Goal: Information Seeking & Learning: Check status

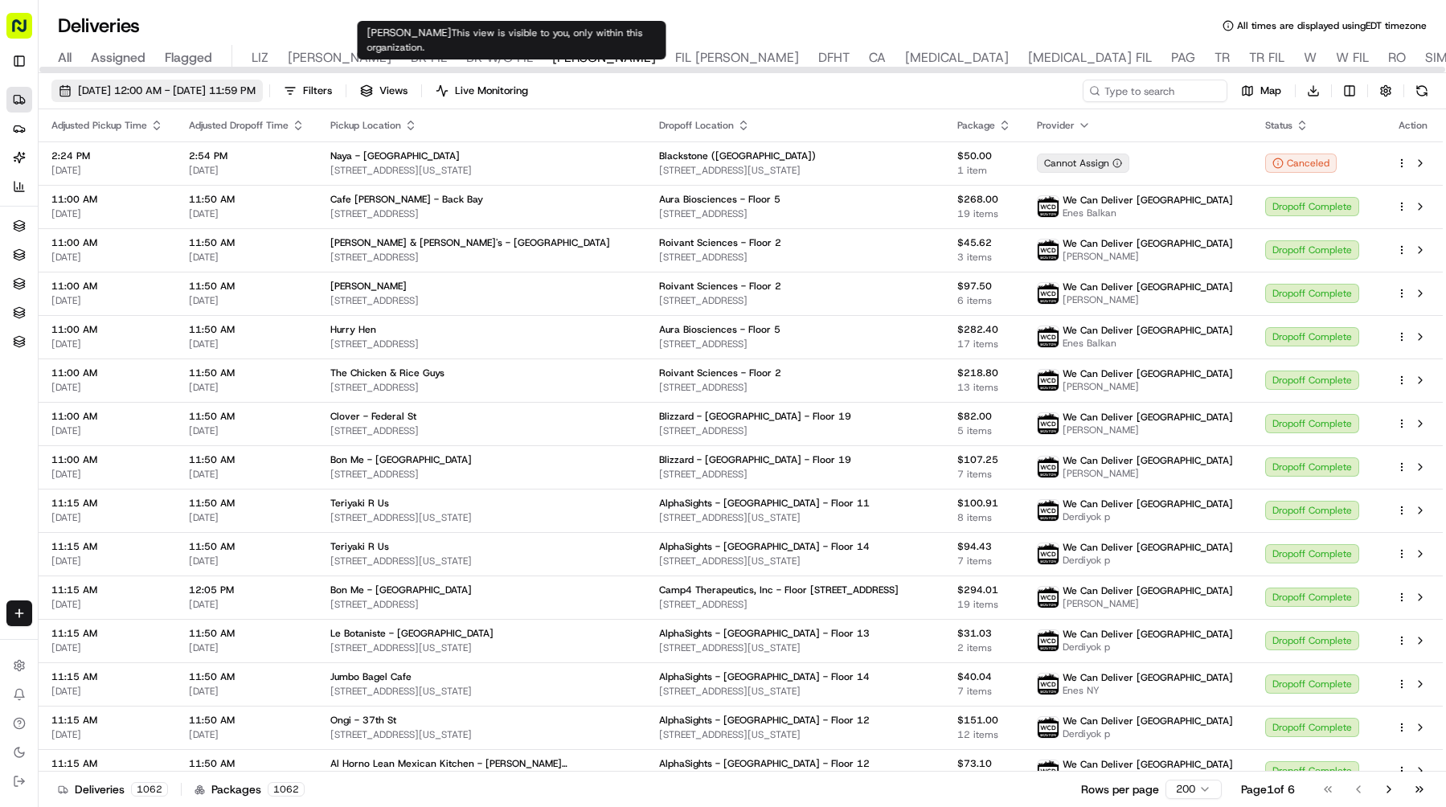
click at [256, 95] on span "[DATE] 12:00 AM - [DATE] 11:59 PM" at bounding box center [167, 91] width 178 height 14
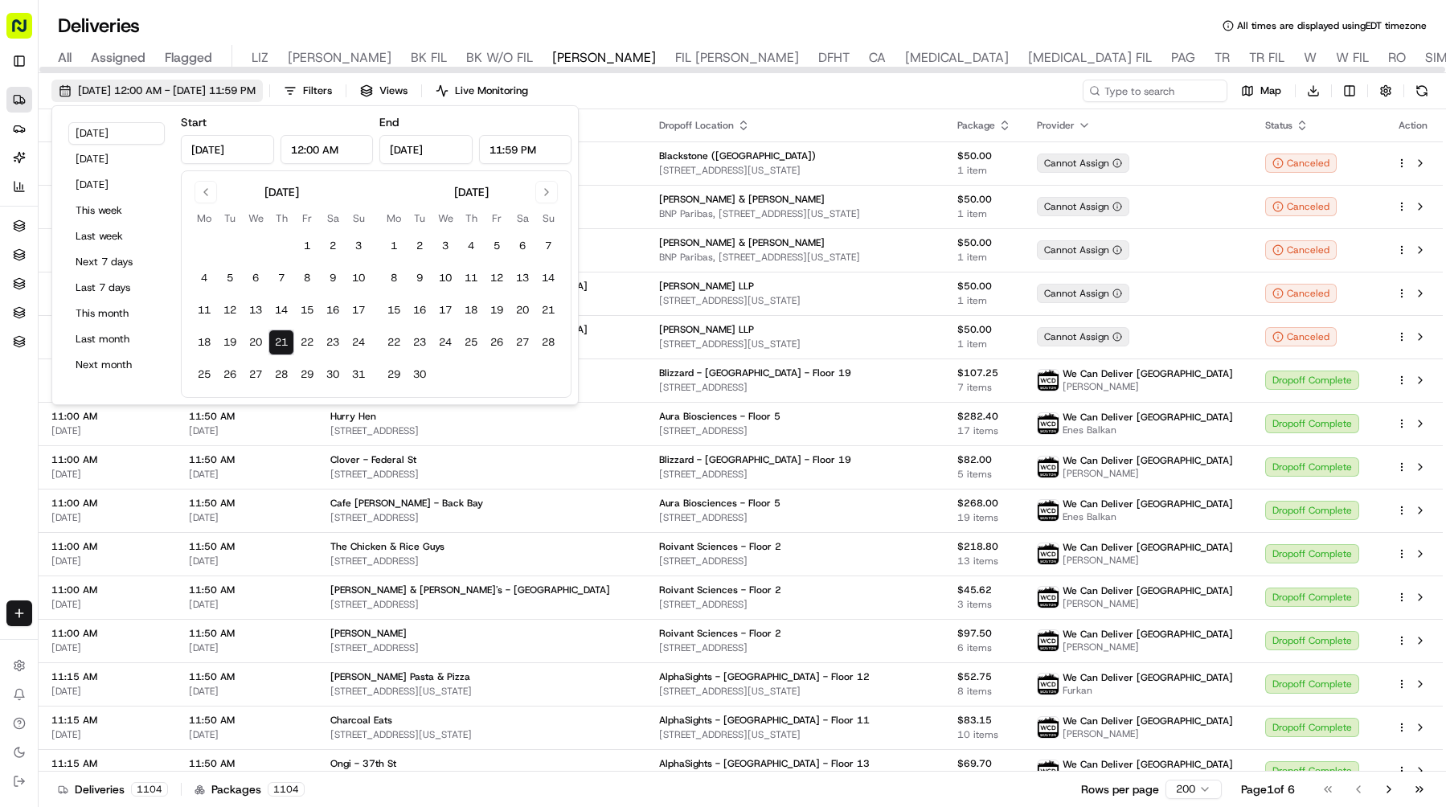
type input "[DATE]"
type input "12:00 AM"
type input "[DATE]"
type input "11:59 PM"
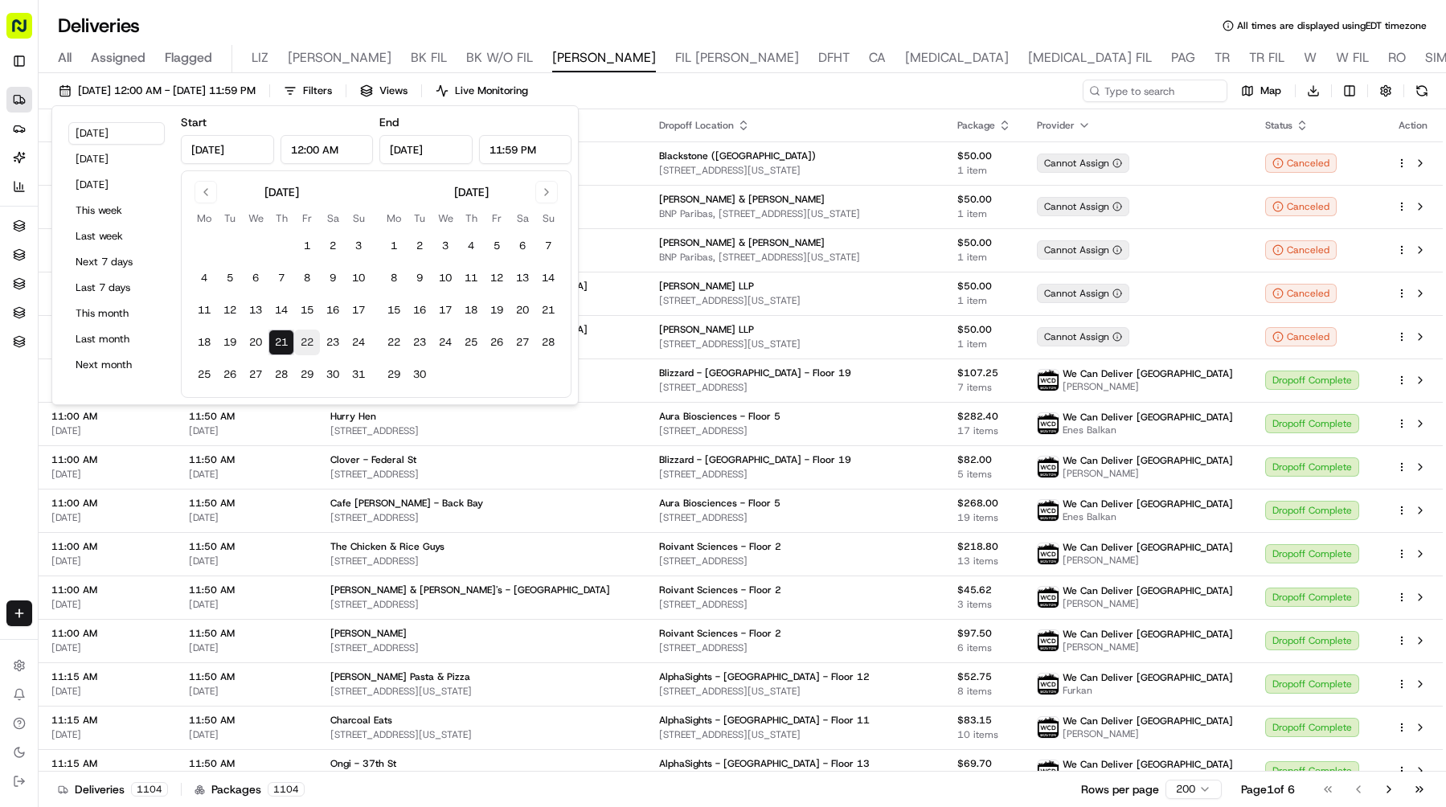
click at [309, 342] on button "22" at bounding box center [307, 343] width 26 height 26
type input "[DATE]"
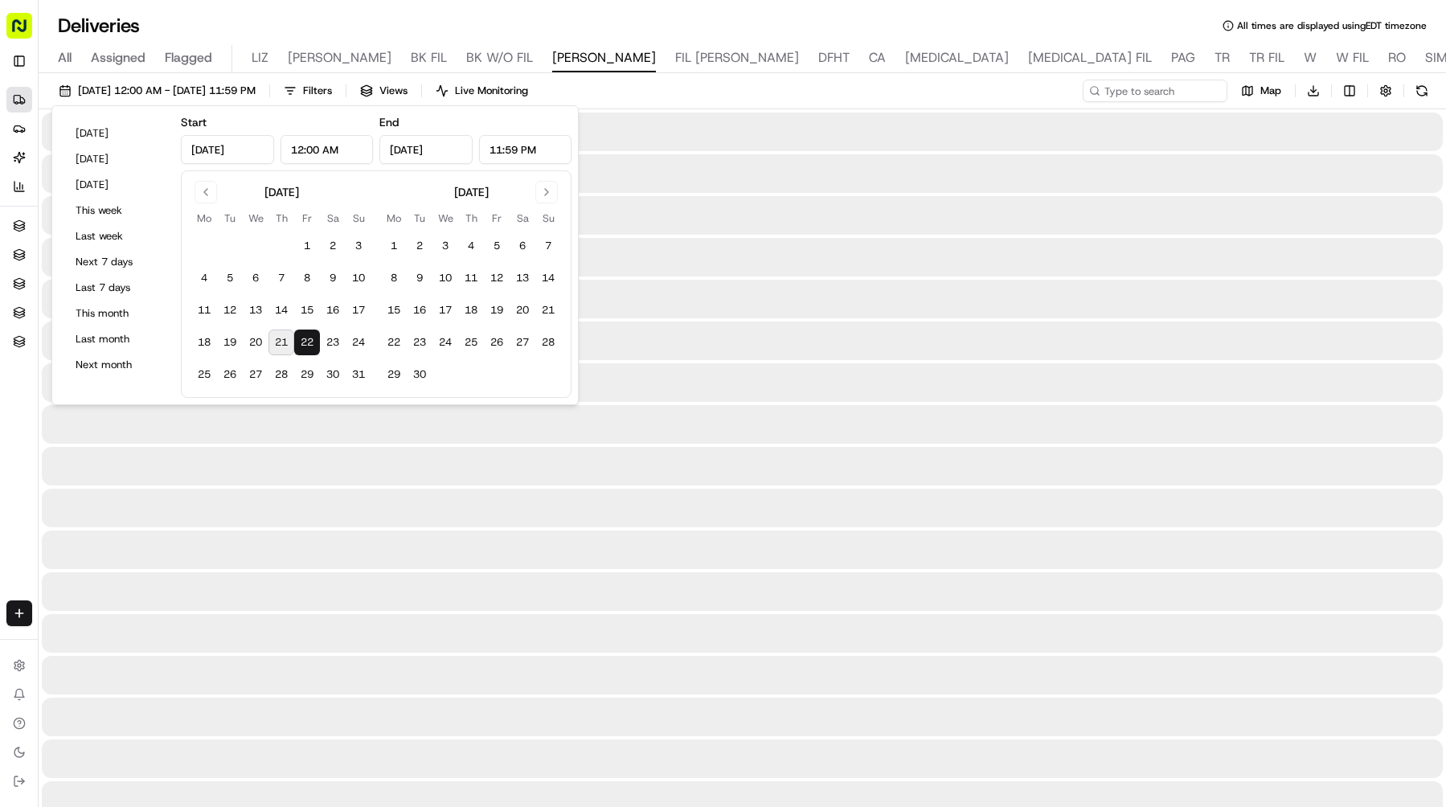
click at [309, 342] on button "22" at bounding box center [307, 343] width 26 height 26
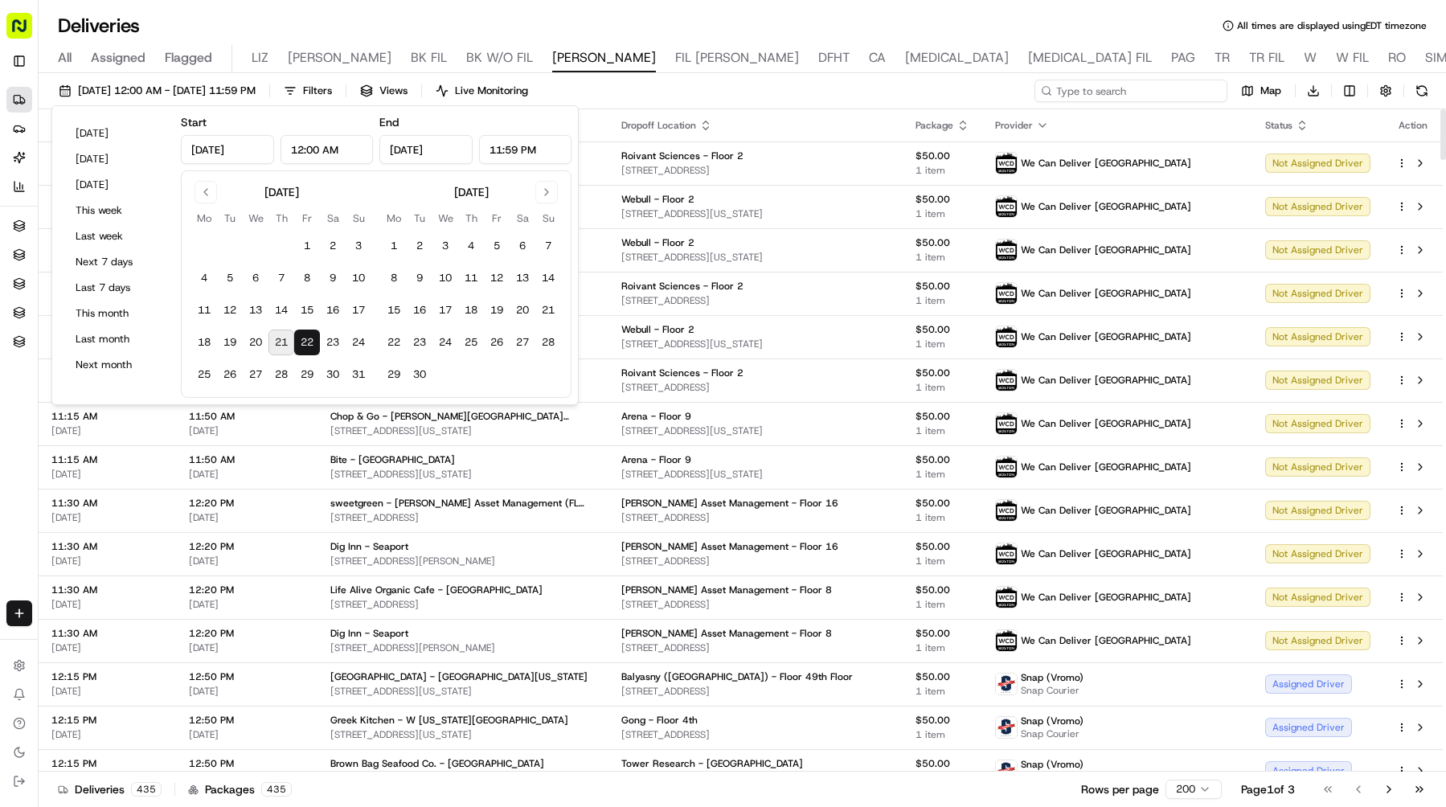
click at [1149, 88] on input at bounding box center [1131, 91] width 193 height 23
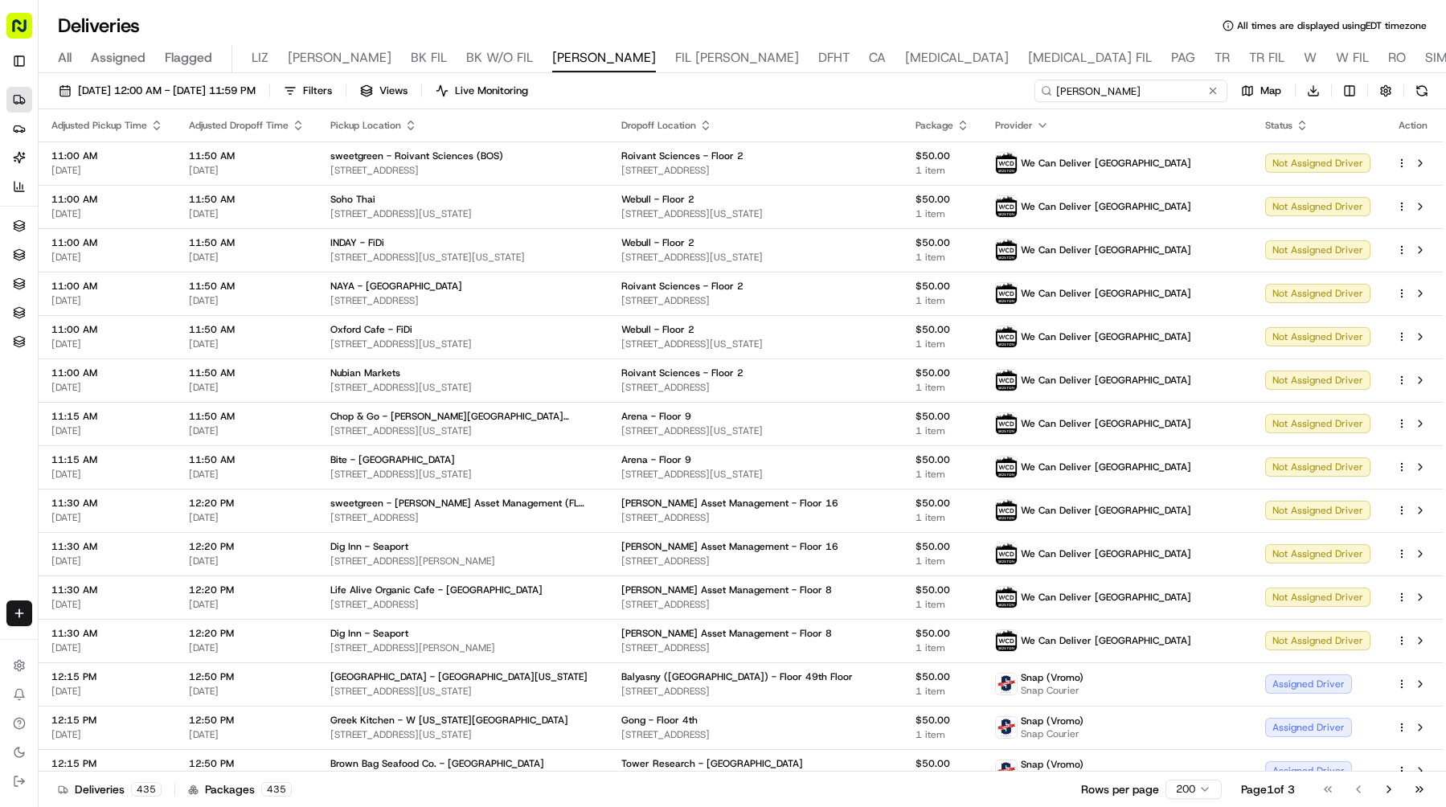
type input "[PERSON_NAME]"
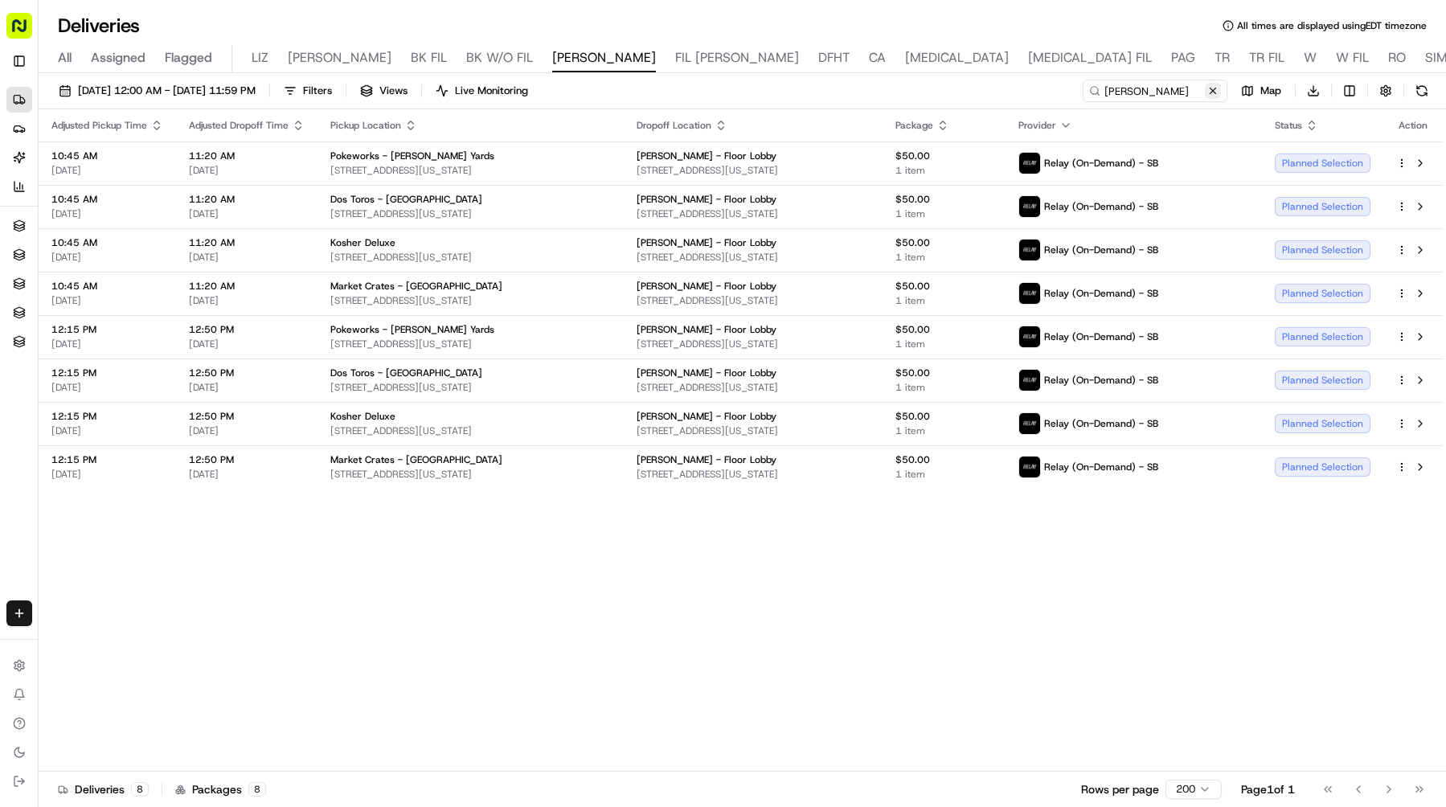
click at [1219, 87] on button at bounding box center [1213, 91] width 16 height 16
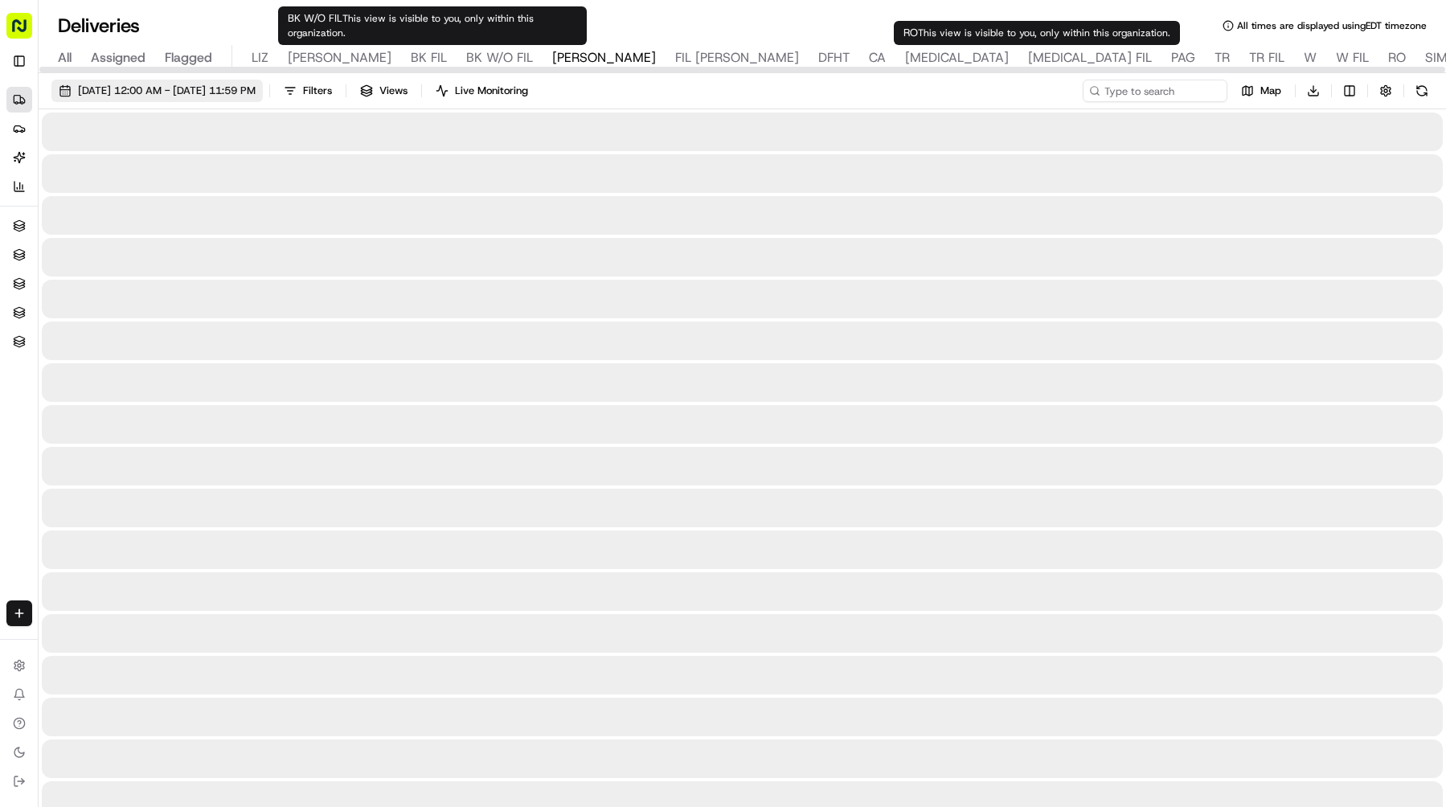
click at [256, 93] on span "[DATE] 12:00 AM - [DATE] 11:59 PM" at bounding box center [167, 91] width 178 height 14
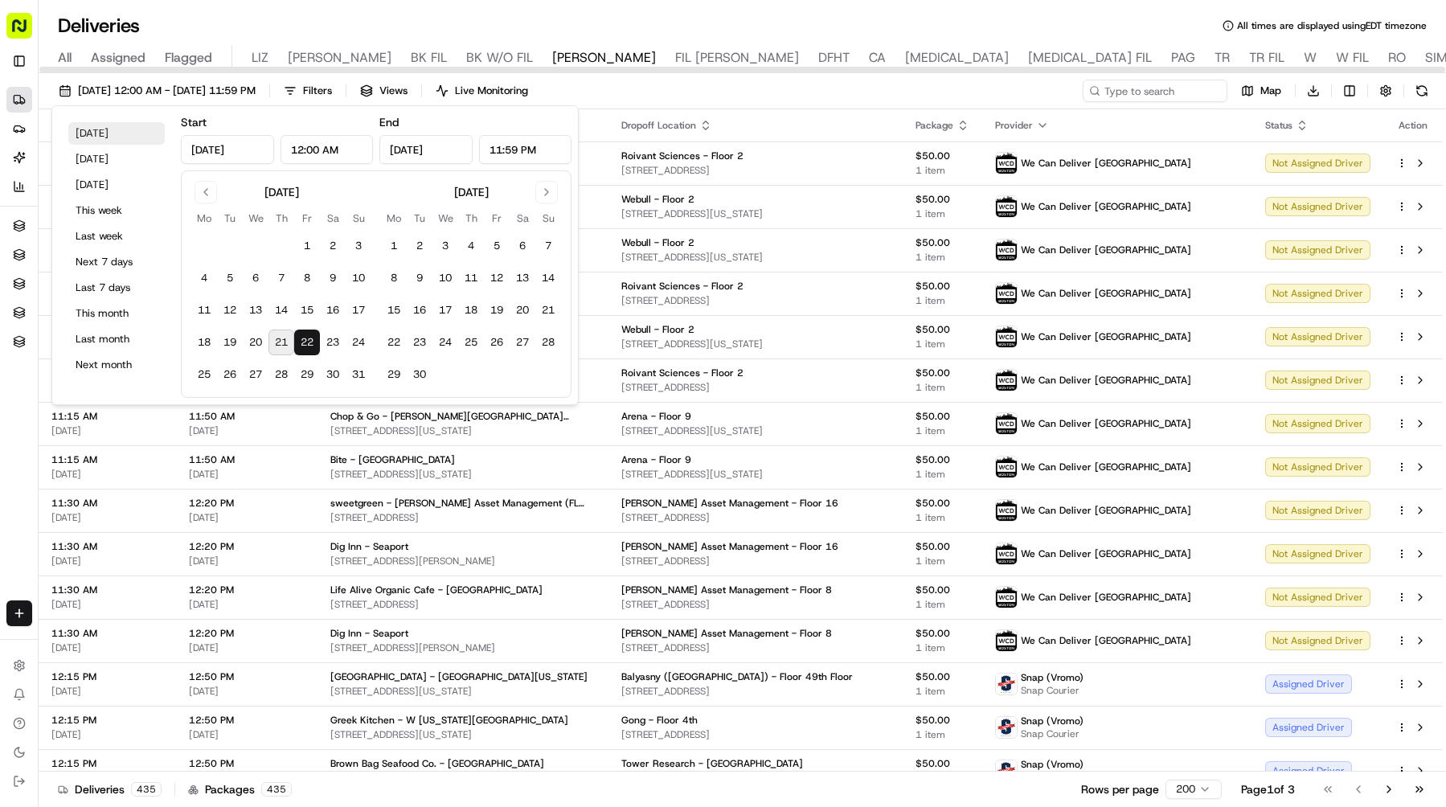
type input "[DATE]"
type input "12:00 AM"
type input "[DATE]"
type input "11:59 PM"
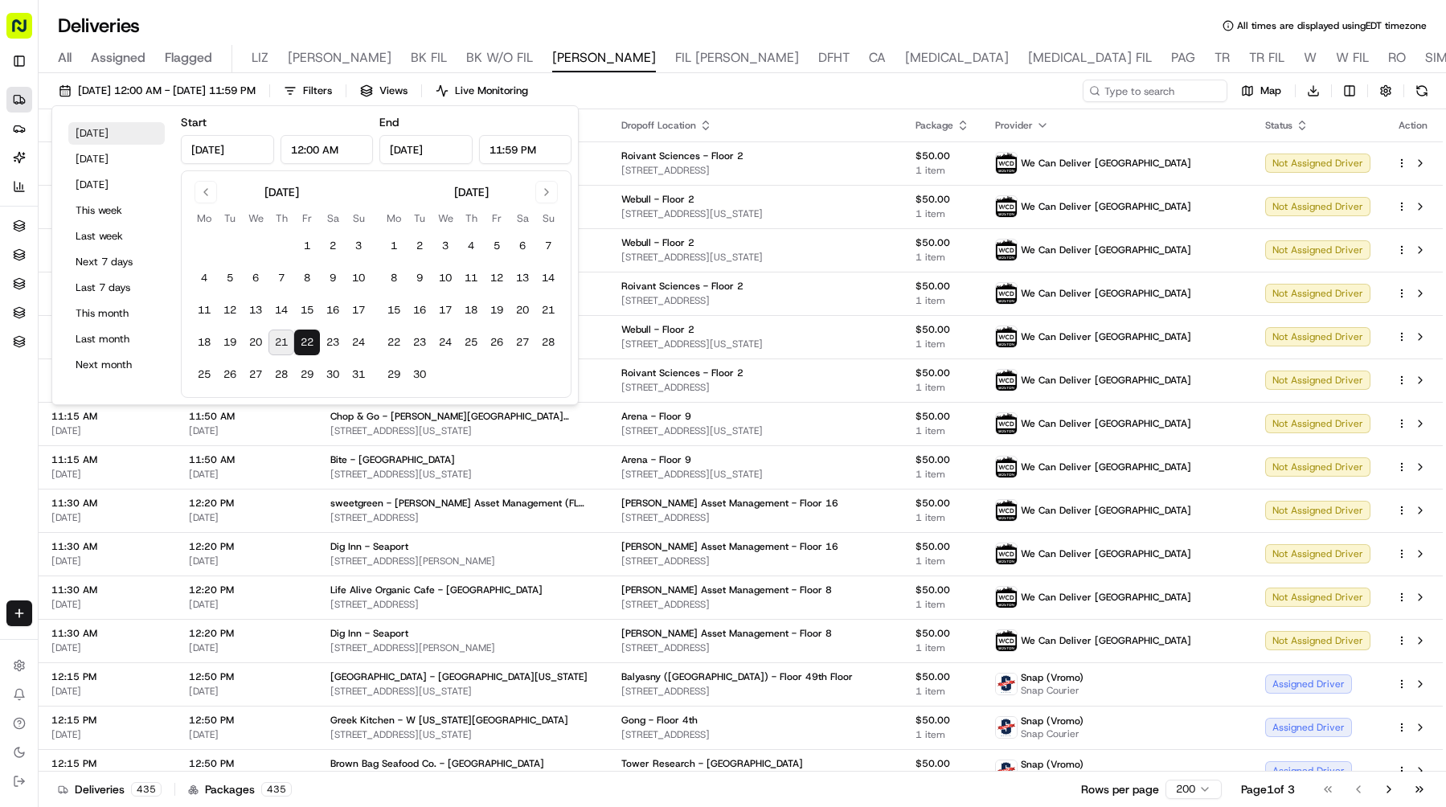
click at [140, 132] on button "[DATE]" at bounding box center [116, 133] width 96 height 23
type input "[DATE]"
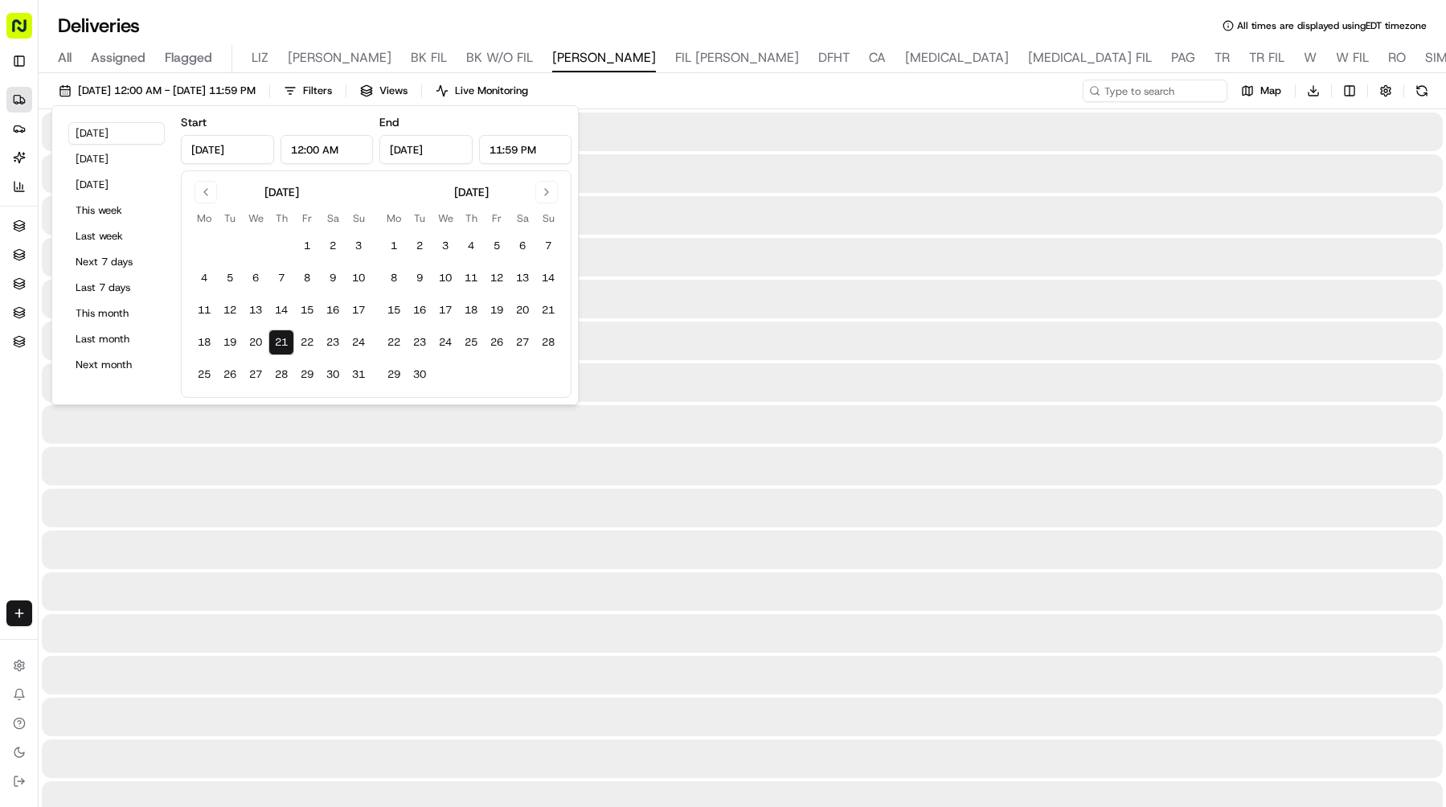
click at [861, 28] on div "Deliveries All times are displayed using EDT timezone" at bounding box center [742, 26] width 1407 height 26
